Goal: Information Seeking & Learning: Check status

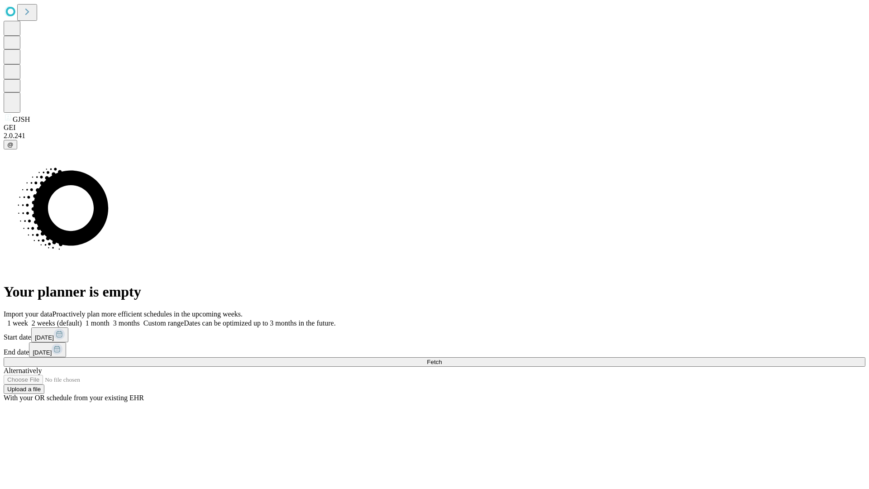
click at [442, 358] on span "Fetch" at bounding box center [434, 361] width 15 height 7
